Goal: Information Seeking & Learning: Learn about a topic

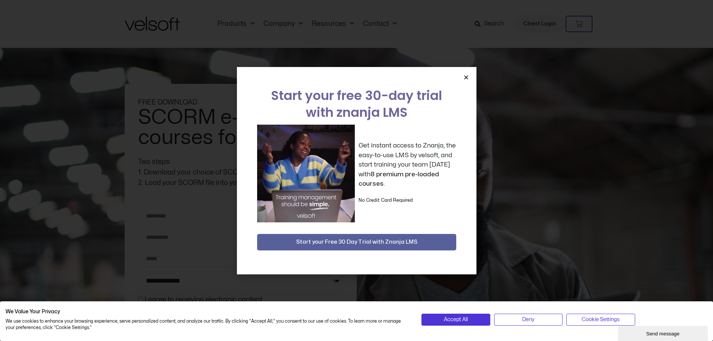
click at [466, 75] on icon "Close" at bounding box center [467, 78] width 6 height 6
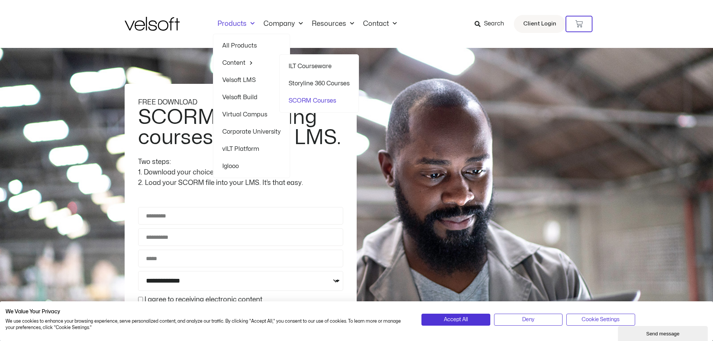
click at [312, 101] on link "SCORM Courses" at bounding box center [319, 100] width 61 height 17
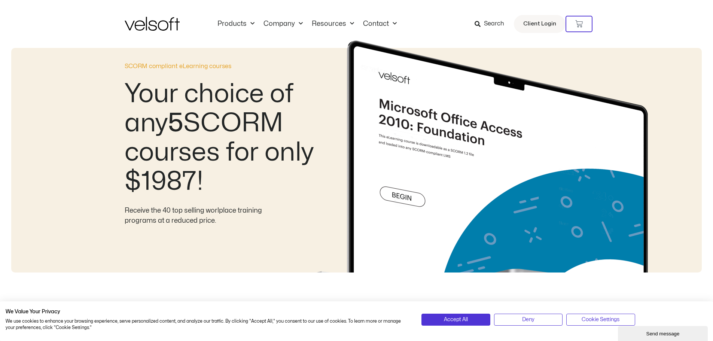
click at [314, 101] on img at bounding box center [488, 156] width 384 height 232
click at [249, 21] on span "Menu" at bounding box center [251, 24] width 8 height 12
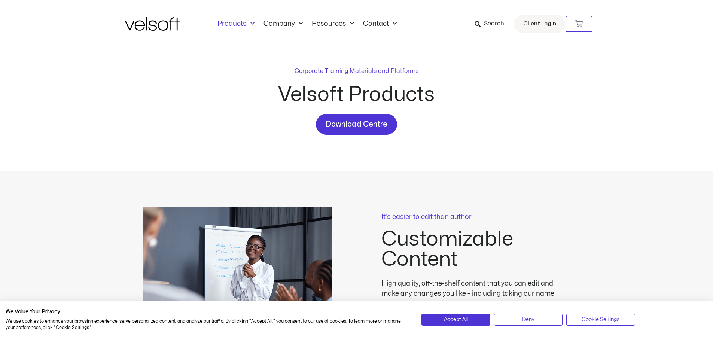
click at [239, 24] on link "Products" at bounding box center [236, 24] width 46 height 8
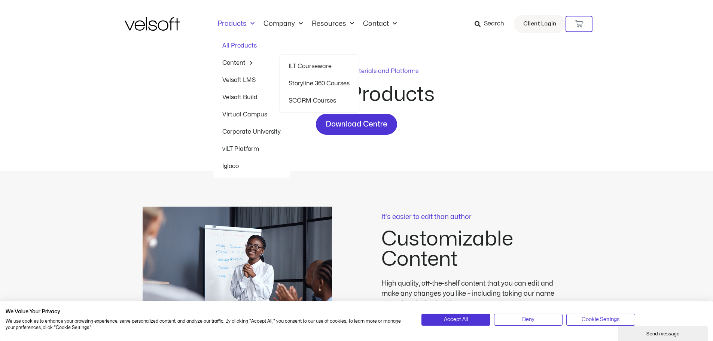
click at [233, 62] on link "Content" at bounding box center [251, 62] width 58 height 17
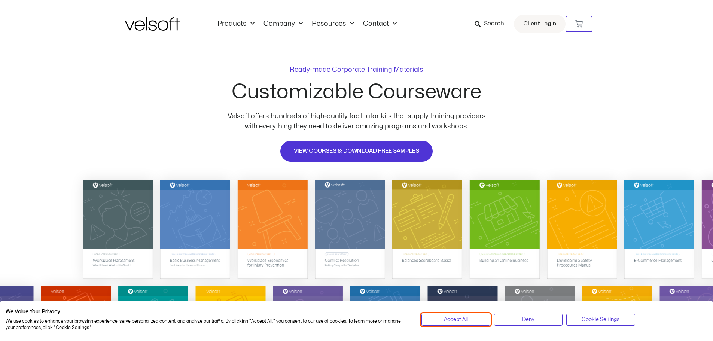
click at [456, 320] on span "Accept All" at bounding box center [456, 320] width 24 height 8
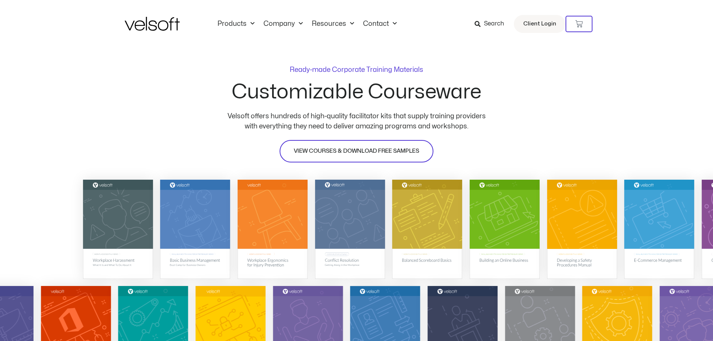
click at [361, 147] on span "VIEW COURSES & DOWNLOAD FREE SAMPLES" at bounding box center [356, 151] width 125 height 9
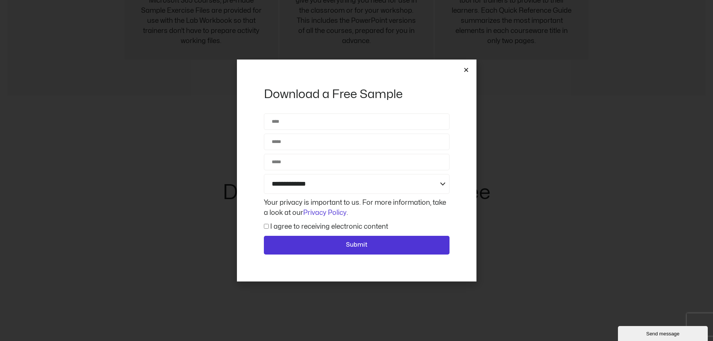
click at [465, 69] on icon "Close" at bounding box center [467, 70] width 6 height 6
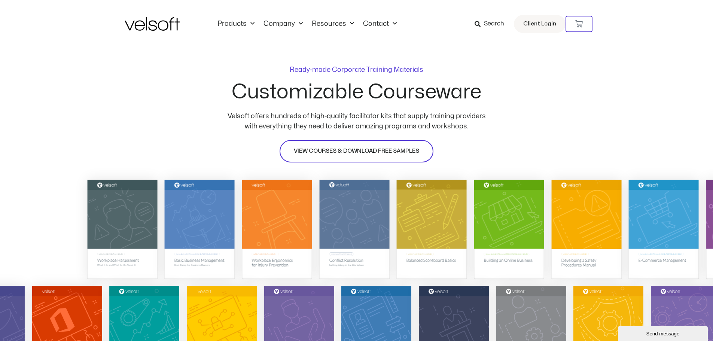
click at [354, 144] on link "VIEW COURSES & DOWNLOAD FREE SAMPLES" at bounding box center [357, 151] width 154 height 22
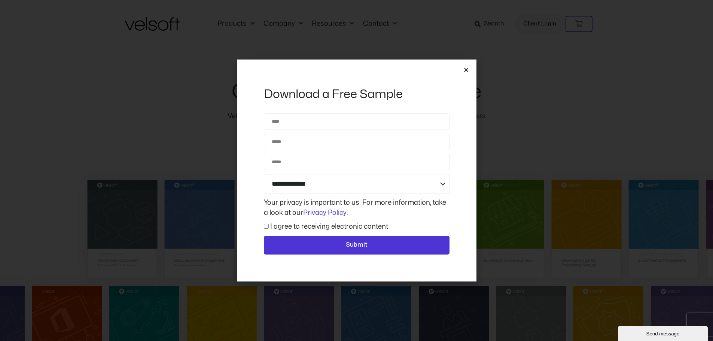
click at [467, 69] on icon "Close" at bounding box center [467, 70] width 6 height 6
